Goal: Find specific page/section

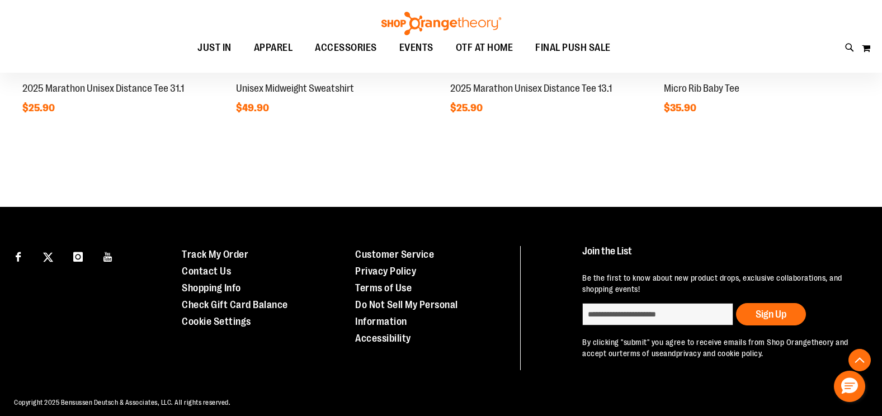
scroll to position [1159, 0]
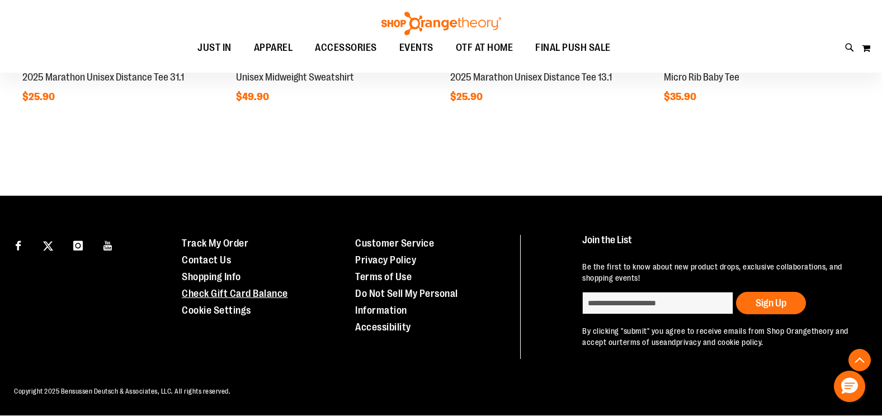
click at [217, 288] on link "Check Gift Card Balance" at bounding box center [235, 293] width 106 height 11
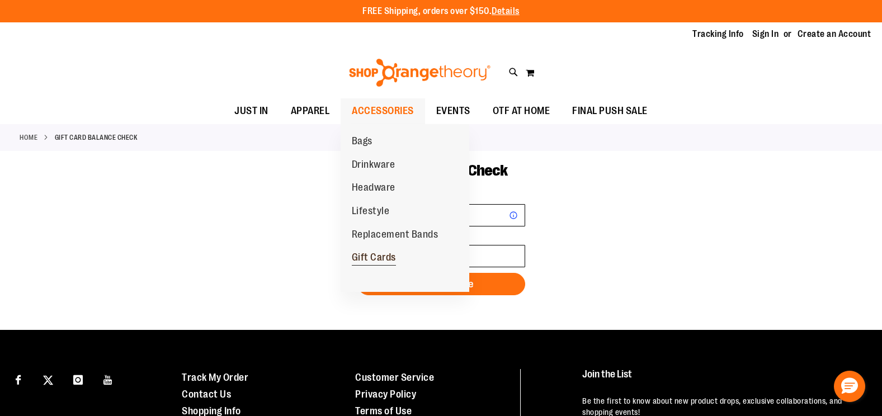
click at [373, 258] on span "Gift Cards" at bounding box center [374, 259] width 44 height 14
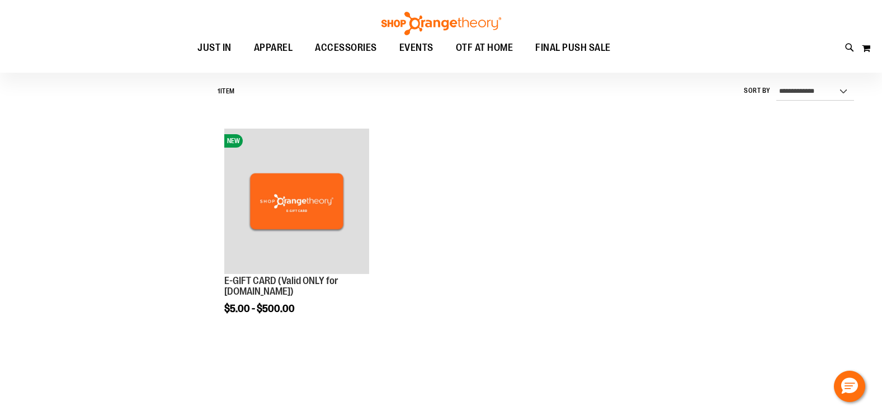
scroll to position [111, 0]
